Goal: Check status: Check status

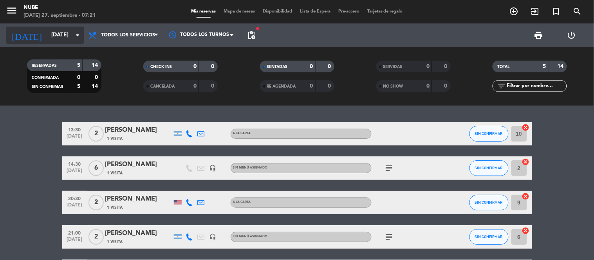
click at [78, 36] on icon "arrow_drop_down" at bounding box center [77, 35] width 9 height 9
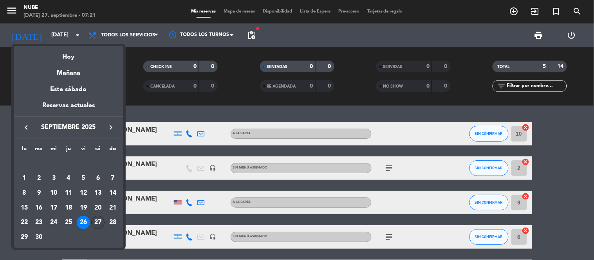
click at [97, 222] on div "27" at bounding box center [97, 222] width 13 height 13
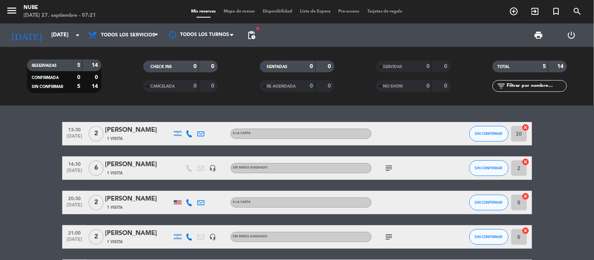
type input "[DATE]"
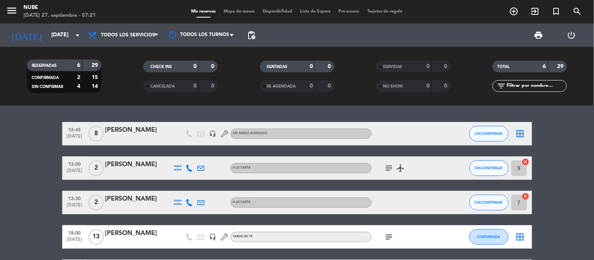
click at [132, 130] on div "[PERSON_NAME]" at bounding box center [138, 130] width 67 height 10
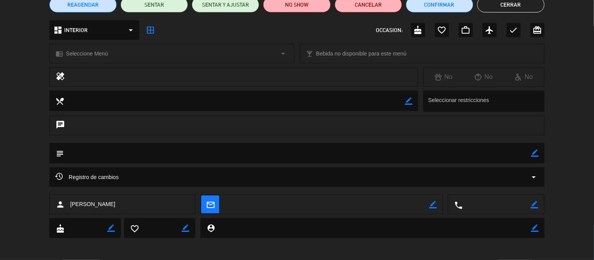
scroll to position [75, 0]
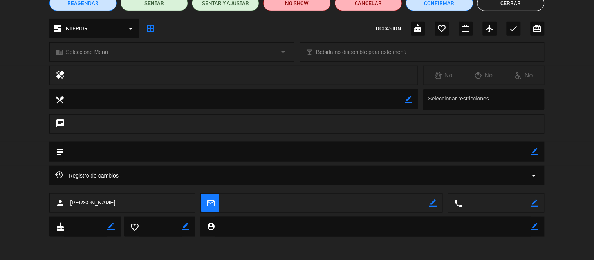
drag, startPoint x: 152, startPoint y: 202, endPoint x: 71, endPoint y: 206, distance: 81.2
click at [71, 206] on div "person [PERSON_NAME]" at bounding box center [122, 204] width 146 height 20
copy span "[PERSON_NAME]"
click at [492, 3] on button "Cerrar" at bounding box center [511, 3] width 67 height 16
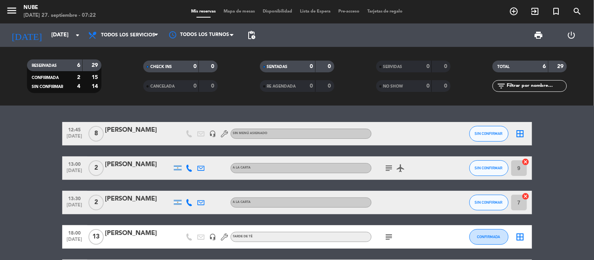
click at [130, 166] on div "[PERSON_NAME]" at bounding box center [138, 165] width 67 height 10
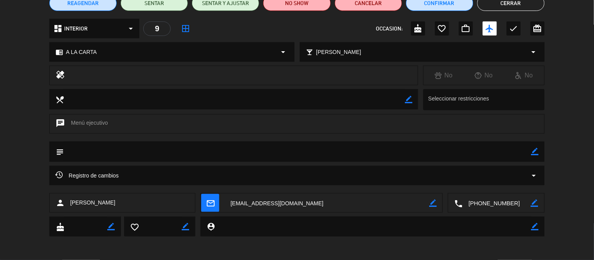
drag, startPoint x: 136, startPoint y: 203, endPoint x: 68, endPoint y: 204, distance: 67.4
click at [68, 204] on div "person [PERSON_NAME]" at bounding box center [122, 204] width 146 height 20
copy span "[PERSON_NAME]"
click at [522, 4] on button "Cerrar" at bounding box center [511, 3] width 67 height 16
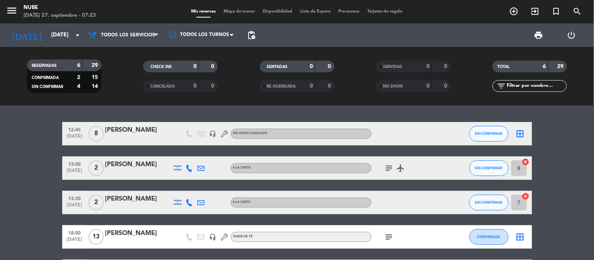
click at [138, 197] on div "[PERSON_NAME]" at bounding box center [138, 199] width 67 height 10
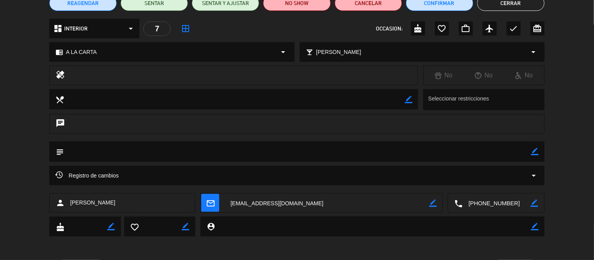
drag, startPoint x: 125, startPoint y: 201, endPoint x: 67, endPoint y: 203, distance: 57.6
click at [67, 203] on div "person [PERSON_NAME]" at bounding box center [122, 204] width 146 height 20
copy div "[PERSON_NAME]"
click at [518, 7] on button "Cerrar" at bounding box center [511, 3] width 67 height 16
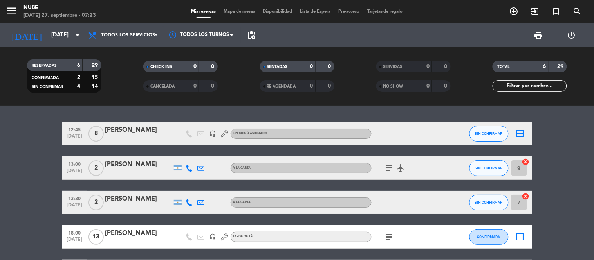
click at [158, 240] on div at bounding box center [138, 242] width 67 height 6
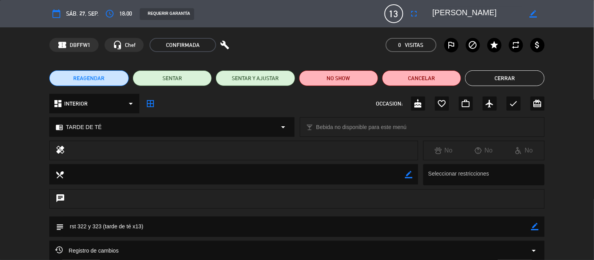
click at [507, 80] on button "Cerrar" at bounding box center [504, 79] width 79 height 16
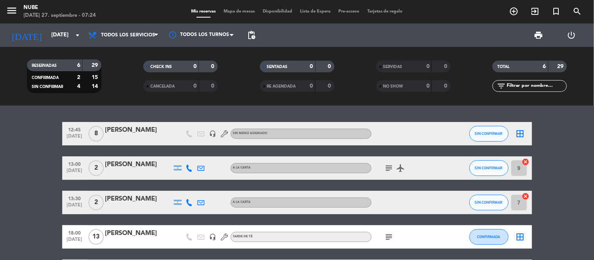
click at [152, 233] on div "[PERSON_NAME]" at bounding box center [138, 234] width 67 height 10
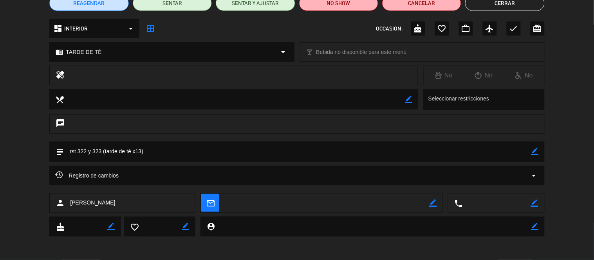
drag, startPoint x: 119, startPoint y: 204, endPoint x: 65, endPoint y: 204, distance: 54.4
click at [65, 204] on div "person [PERSON_NAME]" at bounding box center [122, 204] width 146 height 20
drag, startPoint x: 130, startPoint y: 204, endPoint x: 69, endPoint y: 204, distance: 61.1
click at [69, 204] on div "person [PERSON_NAME]" at bounding box center [122, 204] width 146 height 20
copy span "[PERSON_NAME]"
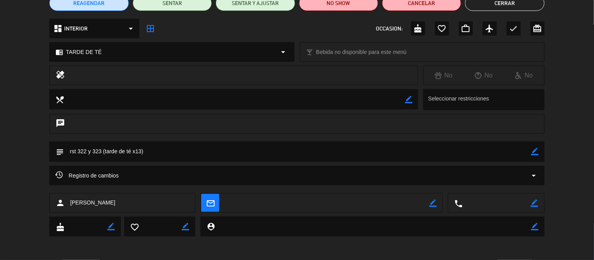
click at [509, 2] on button "Cerrar" at bounding box center [504, 3] width 79 height 16
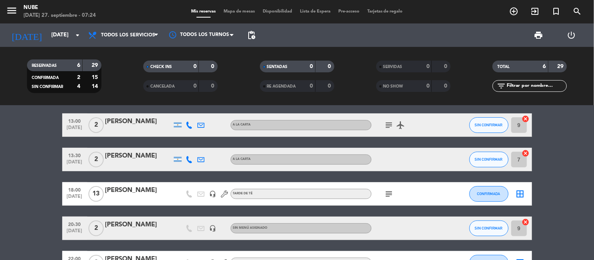
scroll to position [43, 0]
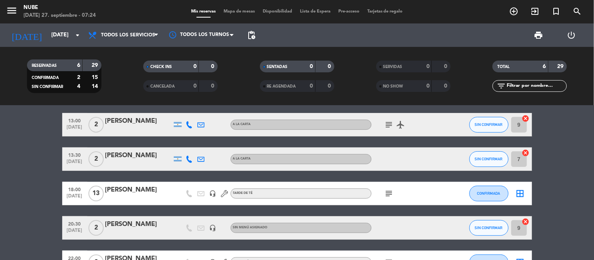
click at [141, 226] on div "[PERSON_NAME]" at bounding box center [138, 225] width 67 height 10
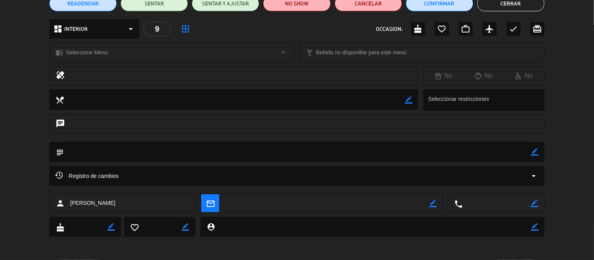
scroll to position [75, 0]
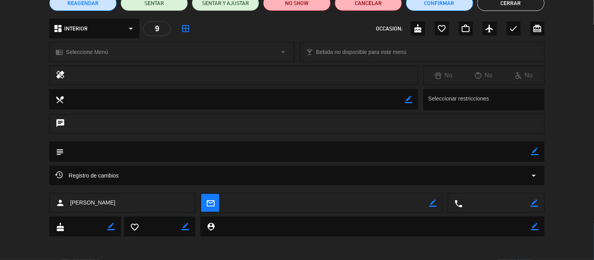
drag, startPoint x: 103, startPoint y: 202, endPoint x: 69, endPoint y: 198, distance: 34.3
click at [69, 198] on div "person [PERSON_NAME]" at bounding box center [122, 204] width 146 height 20
copy span "[PERSON_NAME]"
click at [518, 5] on button "Cerrar" at bounding box center [511, 3] width 67 height 16
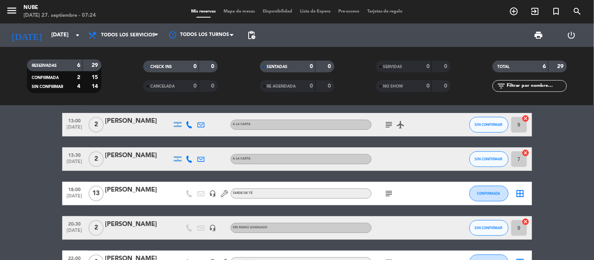
scroll to position [87, 0]
